Goal: Information Seeking & Learning: Learn about a topic

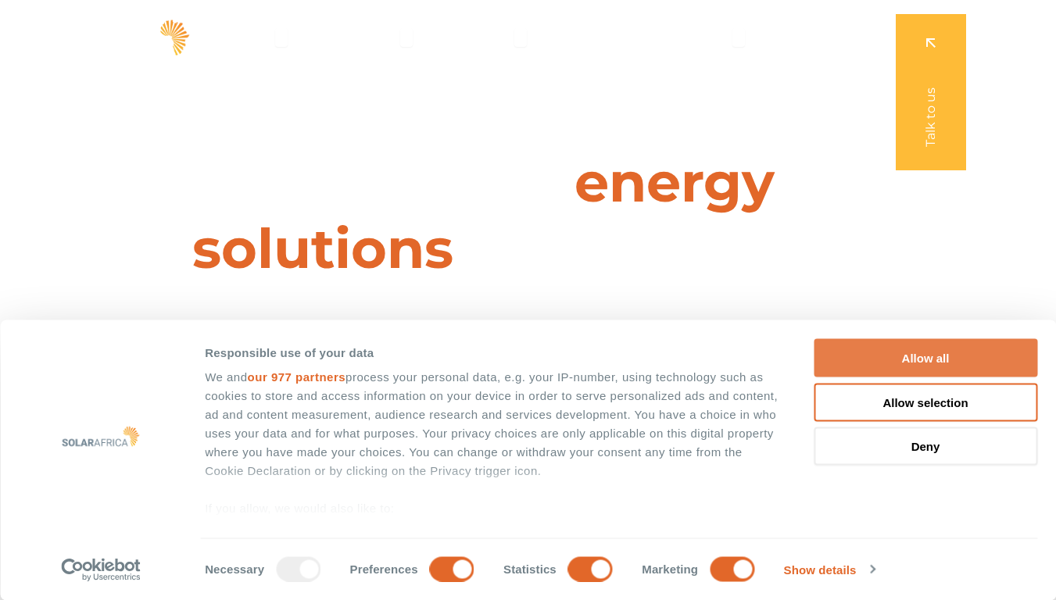
click at [931, 358] on button "Allow all" at bounding box center [924, 358] width 223 height 38
